Goal: Task Accomplishment & Management: Complete application form

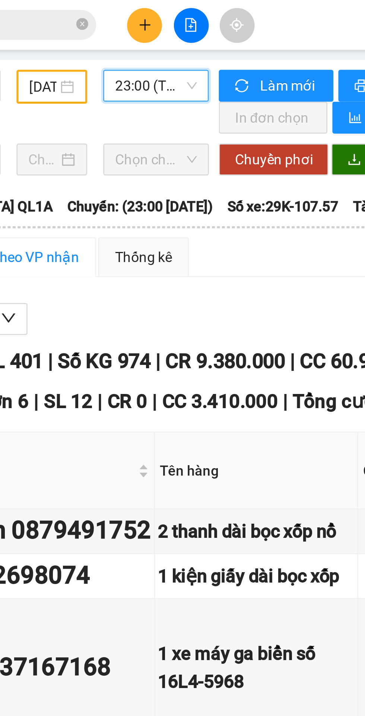
scroll to position [0, 2]
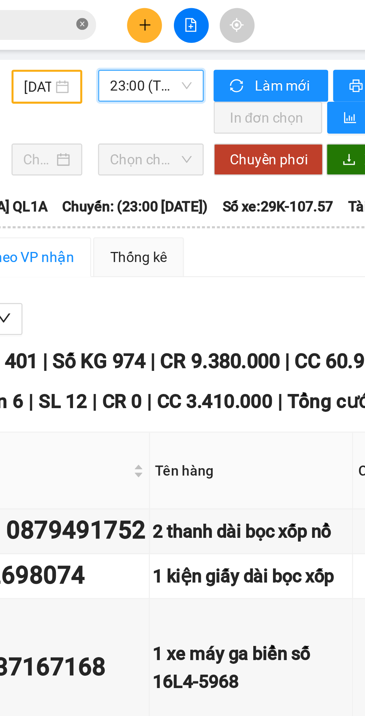
click at [132, 6] on span at bounding box center [132, 9] width 4 height 7
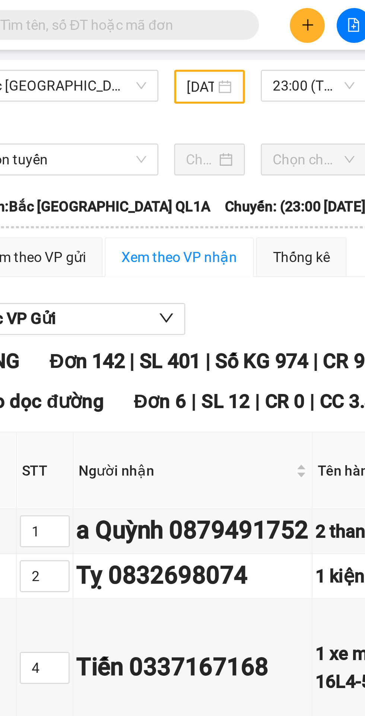
click at [73, 11] on input "text" at bounding box center [85, 9] width 88 height 8
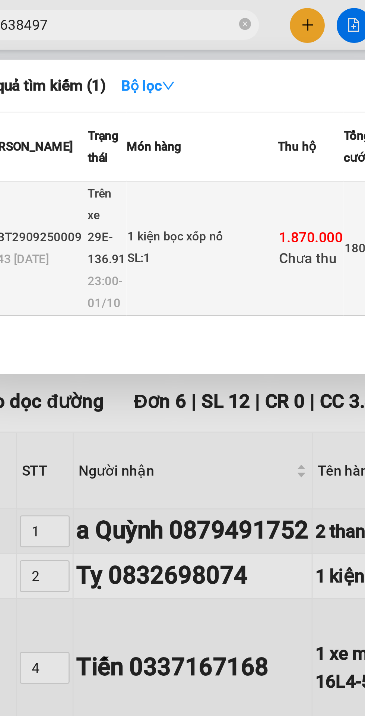
type input "638497"
click at [94, 98] on td "1 kiện bọc xốp nổ SL: 1" at bounding box center [116, 93] width 57 height 50
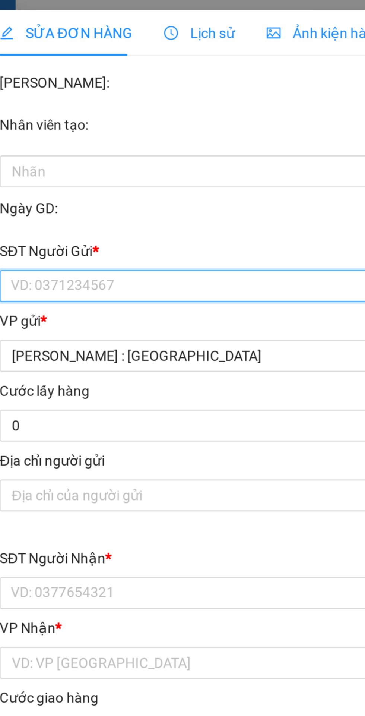
type input "0961556398"
type input "[PERSON_NAME]"
type input "0988638497"
type input "Thuận"
checkbox input "true"
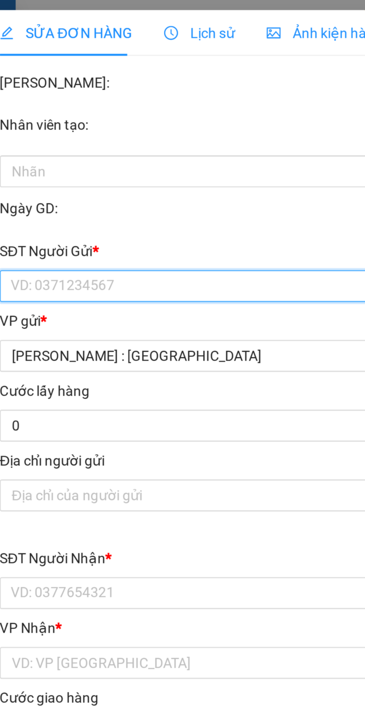
type input "26 A, [GEOGRAPHIC_DATA], [GEOGRAPHIC_DATA] [GEOGRAPHIC_DATA]"
type input "180.000"
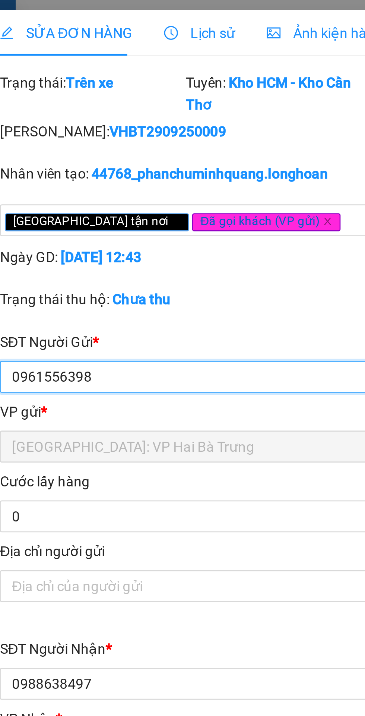
scroll to position [0, 0]
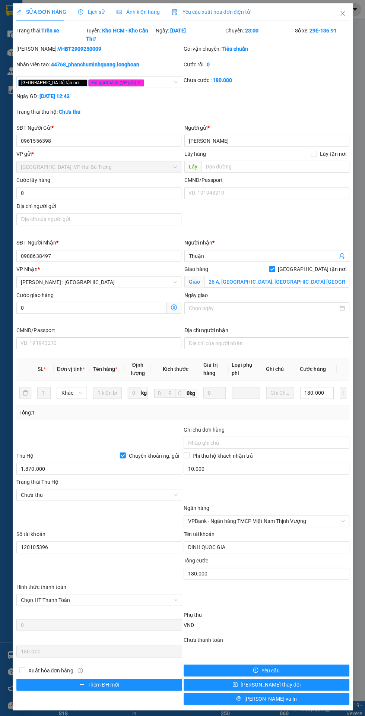
click at [89, 7] on div "Lịch sử" at bounding box center [91, 11] width 26 height 17
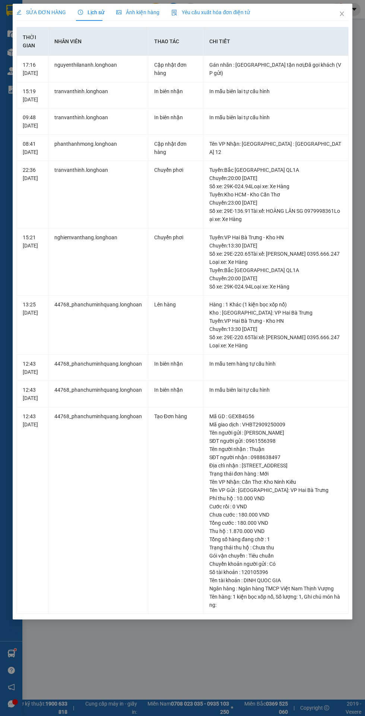
click at [32, 8] on div "SỬA ĐƠN HÀNG" at bounding box center [41, 12] width 50 height 8
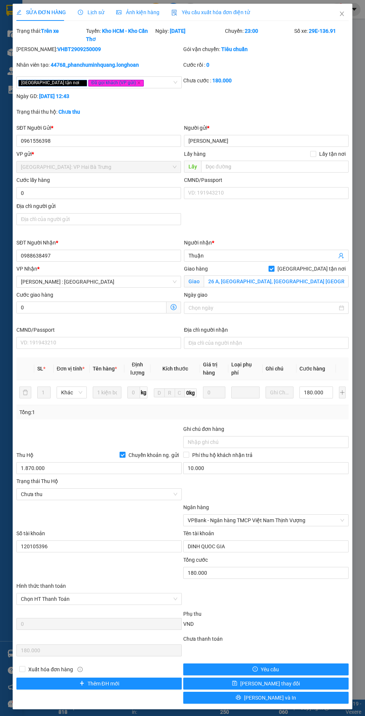
click at [80, 12] on icon "clock-circle" at bounding box center [80, 12] width 1 height 2
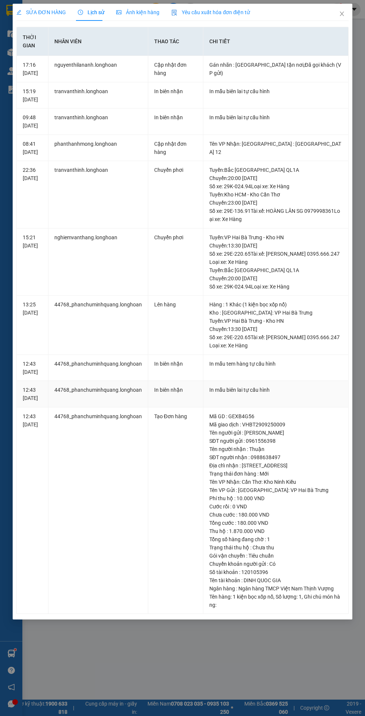
click at [265, 386] on div "In mẫu biên lai tự cấu hình" at bounding box center [275, 390] width 133 height 8
click at [343, 12] on icon "close" at bounding box center [342, 14] width 4 height 4
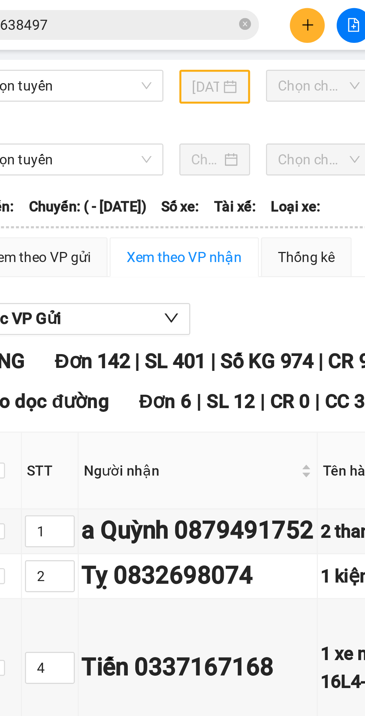
click at [170, 4] on button at bounding box center [173, 9] width 13 height 13
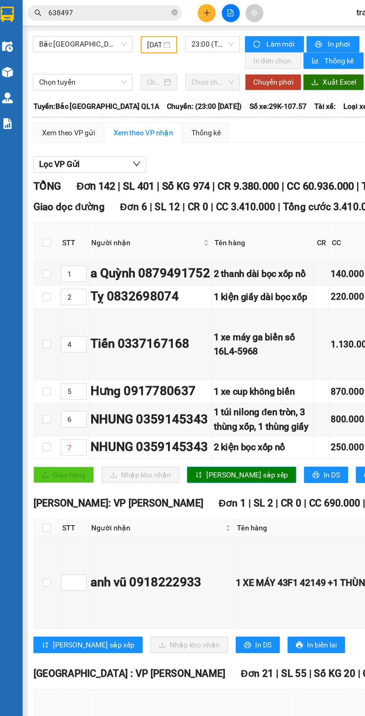
click at [121, 35] on input "[DATE]" at bounding box center [118, 32] width 10 height 8
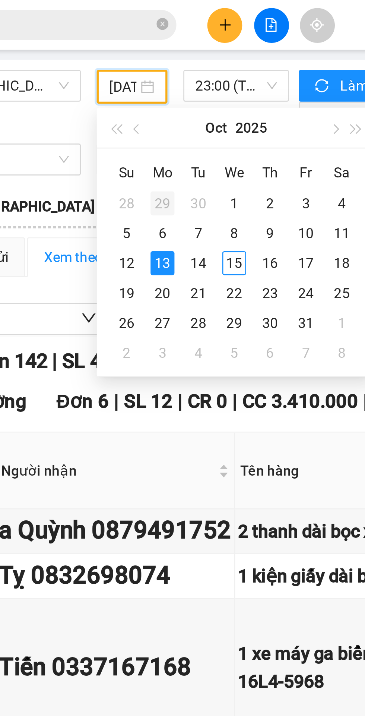
click at [132, 78] on div "29" at bounding box center [132, 76] width 9 height 9
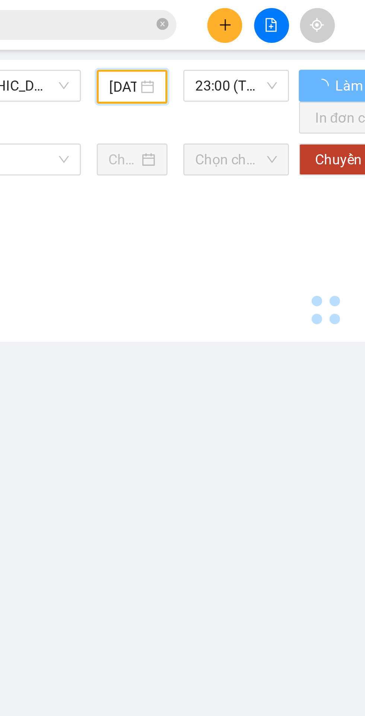
type input "[DATE]"
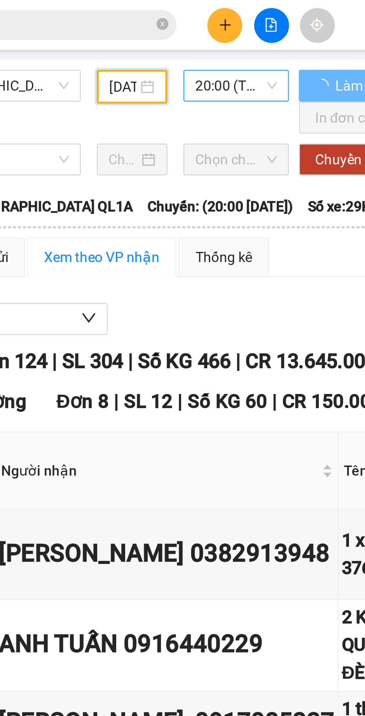
click at [157, 29] on span "20:00 (TC) - 29K-024.94" at bounding box center [160, 31] width 31 height 11
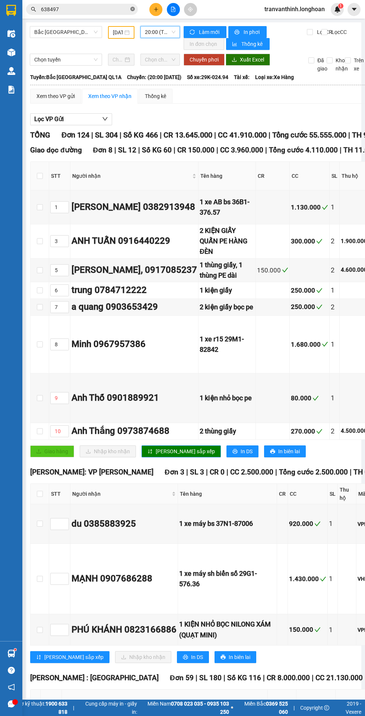
click at [133, 9] on icon "close-circle" at bounding box center [132, 9] width 4 height 4
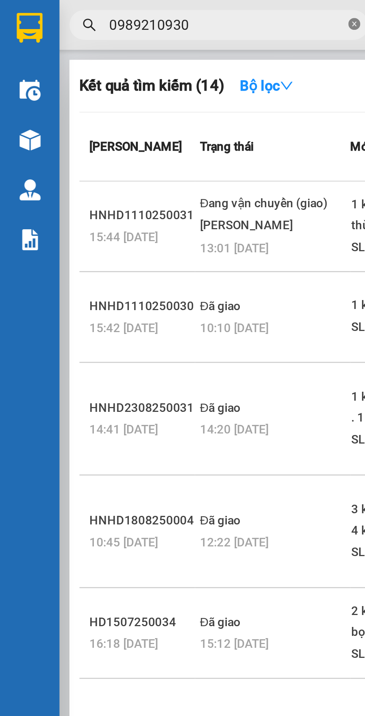
scroll to position [0, 1]
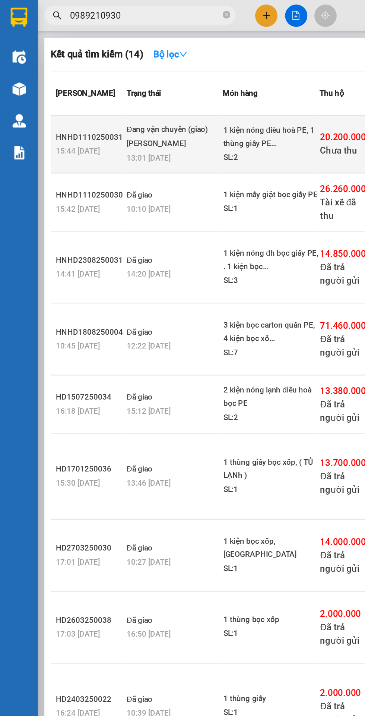
type input "0989210930"
click at [115, 102] on td "Đang vận chuyển (giao) [PERSON_NAME] 13:01 [DATE]" at bounding box center [101, 85] width 58 height 34
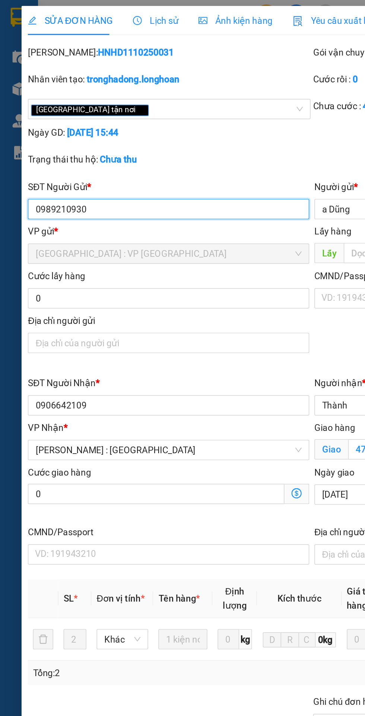
type input "0989210930"
type input "a Dũng"
type input "0906642109"
type input "Thành"
checkbox input "true"
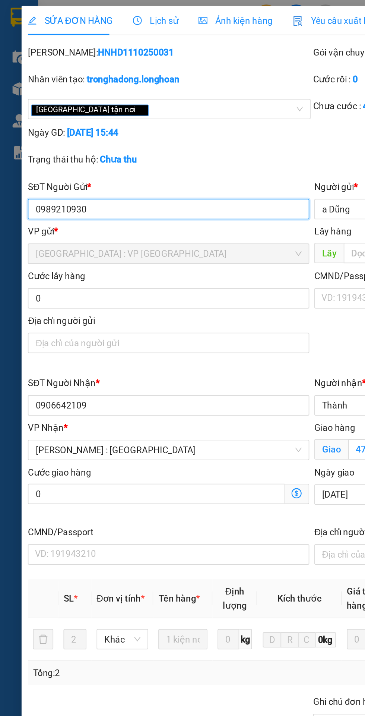
type input "47/26 [GEOGRAPHIC_DATA], P1, Q11"
type input "400.000"
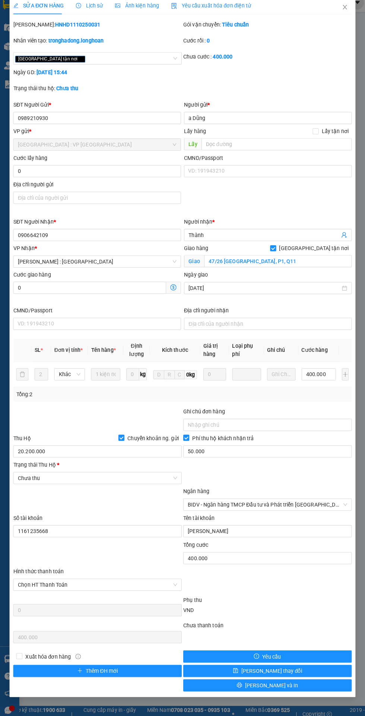
copy b "HNHD1110250031"
